Goal: Task Accomplishment & Management: Manage account settings

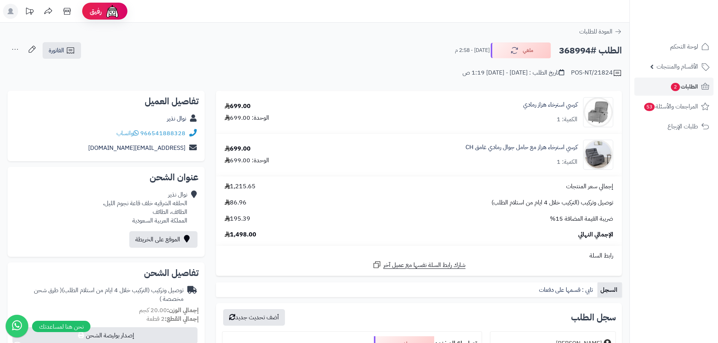
scroll to position [75, 0]
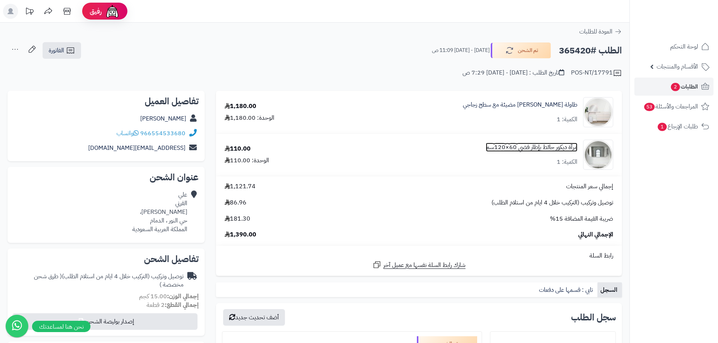
click at [552, 150] on link "مرآة ديكور حائط بإطار فضي 60×120سم" at bounding box center [532, 147] width 92 height 9
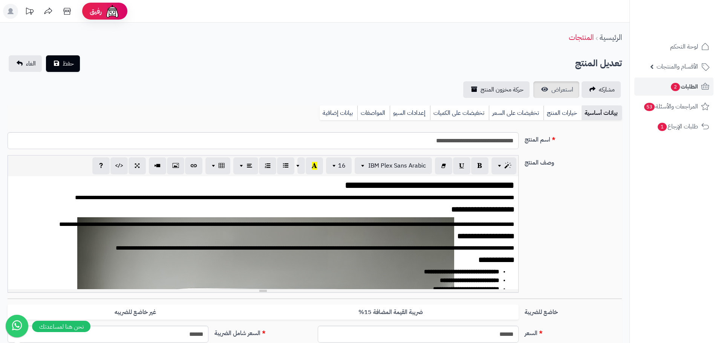
scroll to position [0, 6]
click at [561, 92] on span "استعراض" at bounding box center [562, 89] width 22 height 9
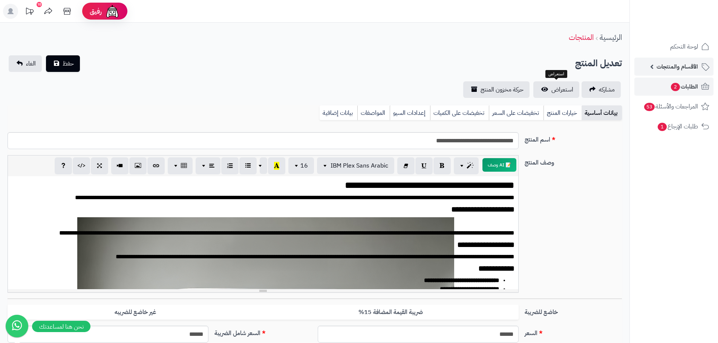
click at [688, 75] on link "الأقسام والمنتجات" at bounding box center [673, 67] width 79 height 18
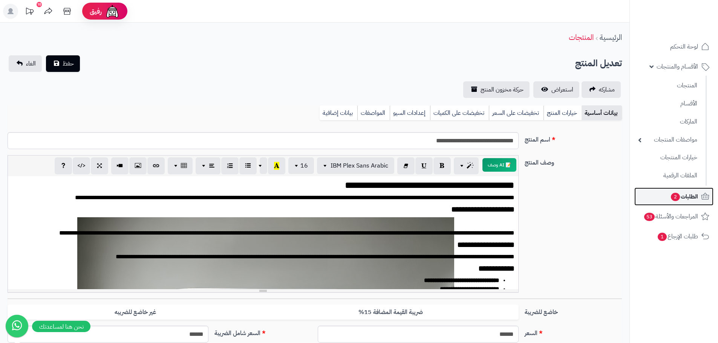
click at [689, 199] on span "الطلبات 2" at bounding box center [684, 196] width 28 height 11
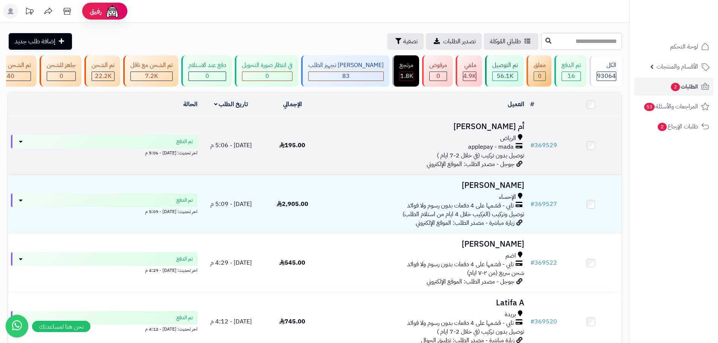
click at [352, 151] on div "applepay - mada" at bounding box center [425, 147] width 198 height 9
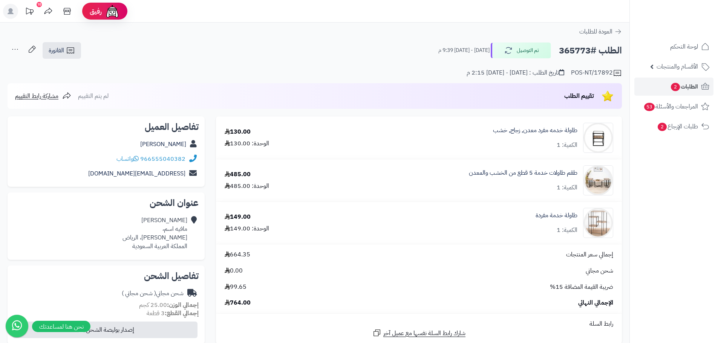
click at [576, 47] on h2 "الطلب #365773" at bounding box center [590, 50] width 63 height 15
copy h2 "365773"
